Goal: Task Accomplishment & Management: Use online tool/utility

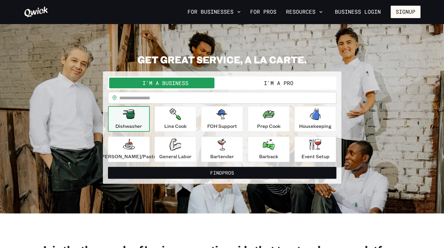
click at [276, 81] on button "I'm a Pro" at bounding box center [278, 83] width 113 height 11
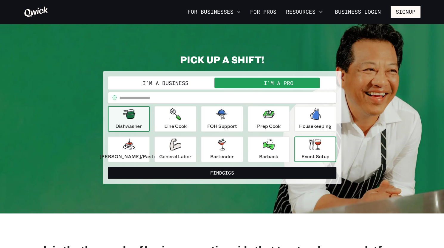
click at [308, 155] on p "Event Setup" at bounding box center [315, 156] width 28 height 7
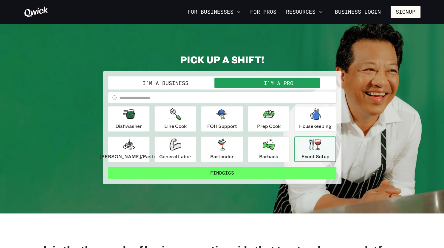
click at [307, 172] on button "Find Gigs" at bounding box center [222, 173] width 228 height 12
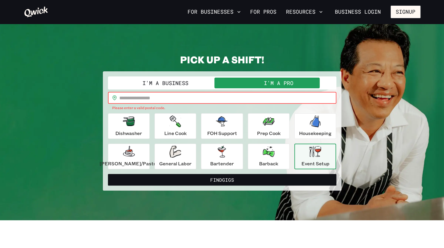
click at [282, 100] on input "text" at bounding box center [227, 98] width 217 height 12
type input "*****"
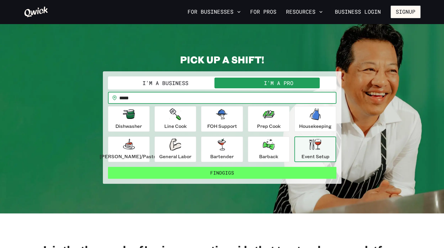
click at [198, 174] on button "Find Gigs" at bounding box center [222, 173] width 228 height 12
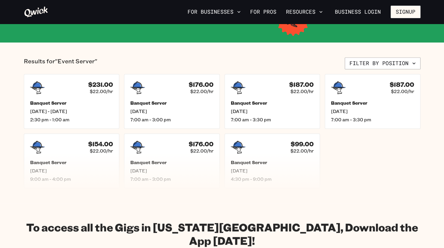
scroll to position [117, 0]
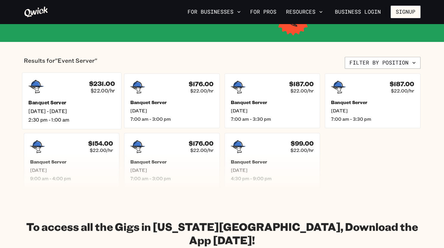
click at [79, 94] on div "$231.00 $22.00/hr" at bounding box center [71, 86] width 86 height 15
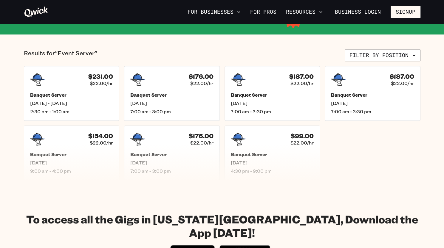
scroll to position [125, 0]
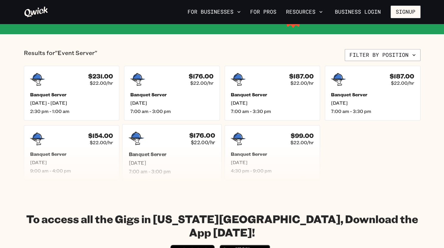
click at [189, 147] on div "$176.00 $22.00/hr Banquet Server [DATE] 7:00 am - 3:00 pm" at bounding box center [171, 152] width 99 height 57
